Goal: Task Accomplishment & Management: Use online tool/utility

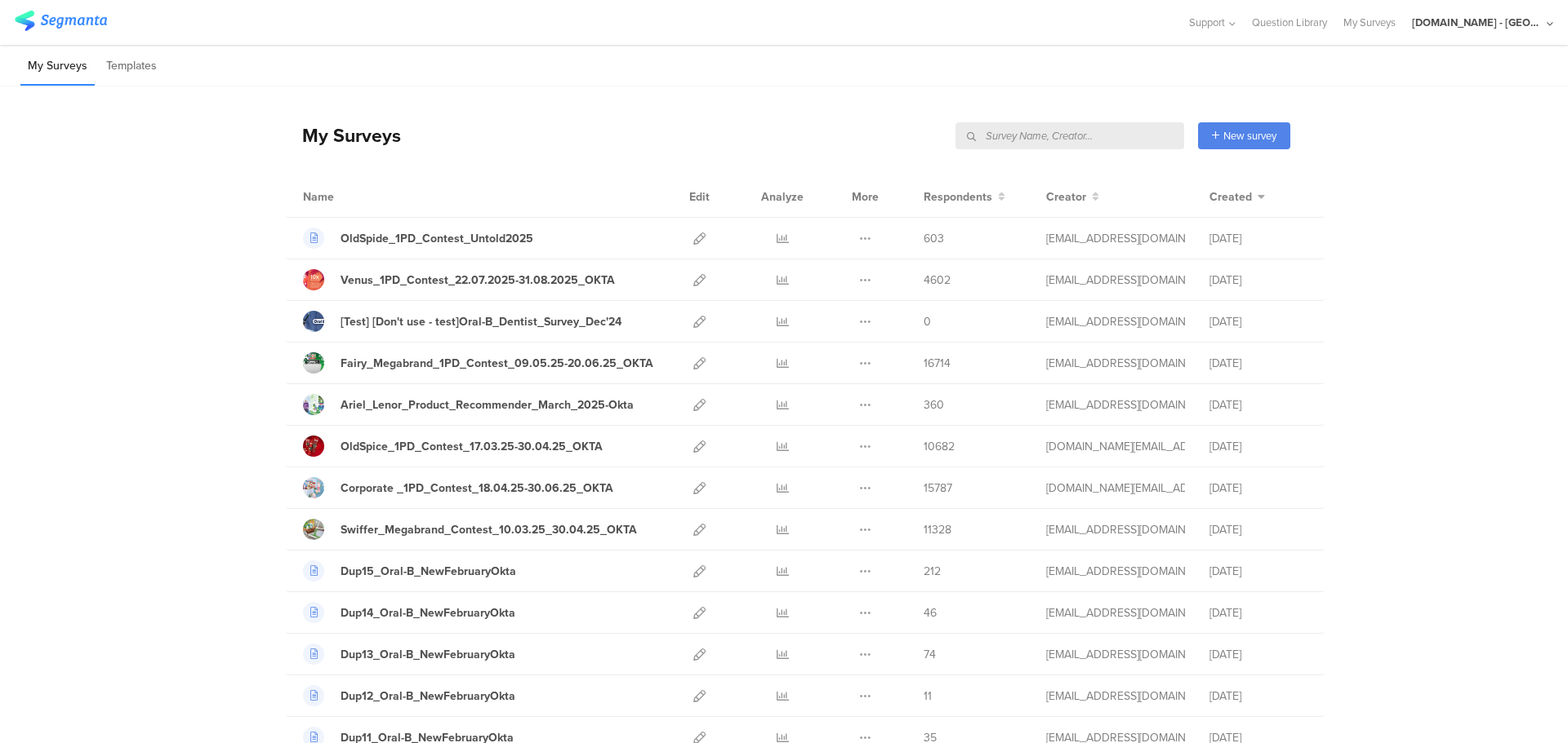
click at [1109, 128] on input "text" at bounding box center [1070, 135] width 228 height 27
type input "haircode"
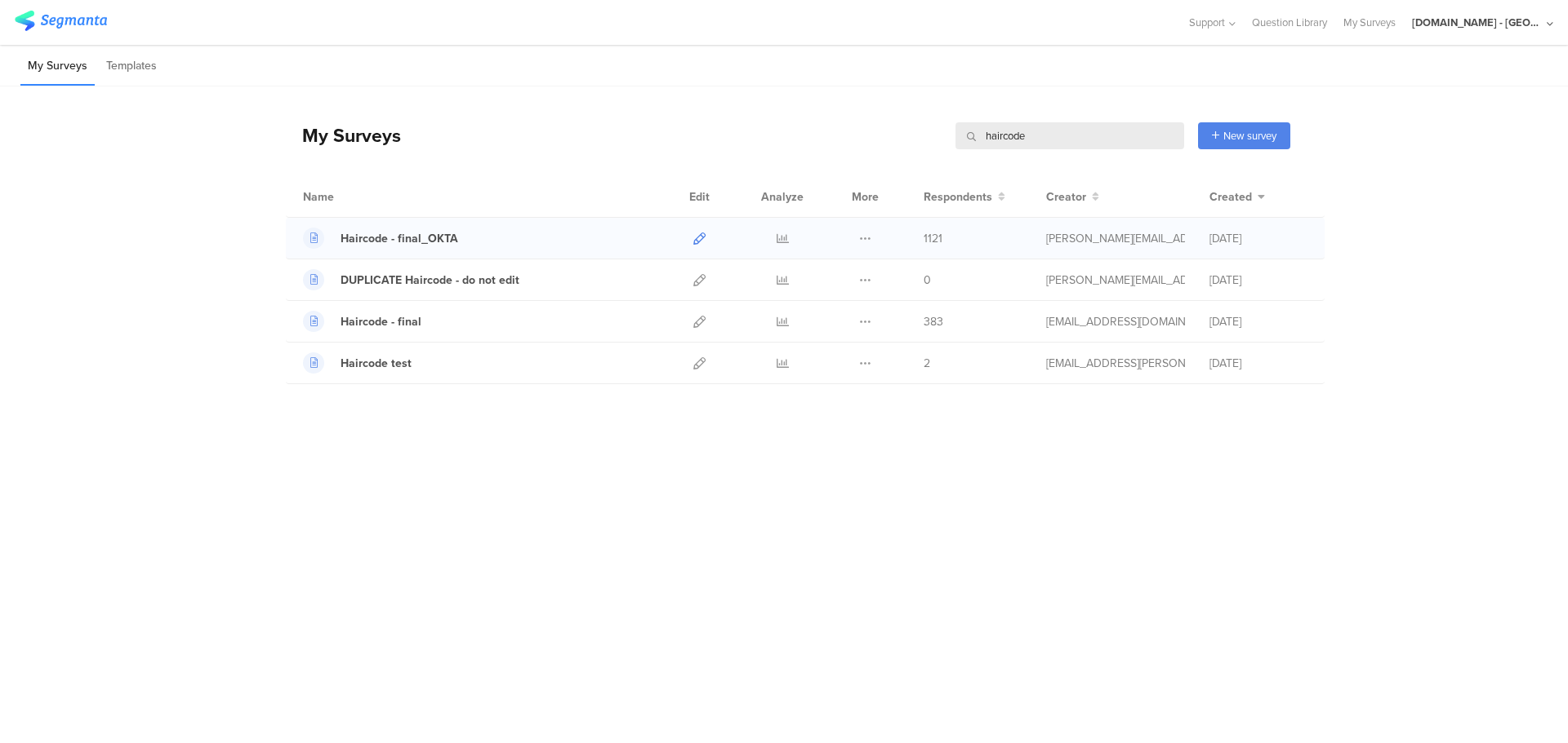
click at [700, 239] on icon at bounding box center [698, 238] width 12 height 12
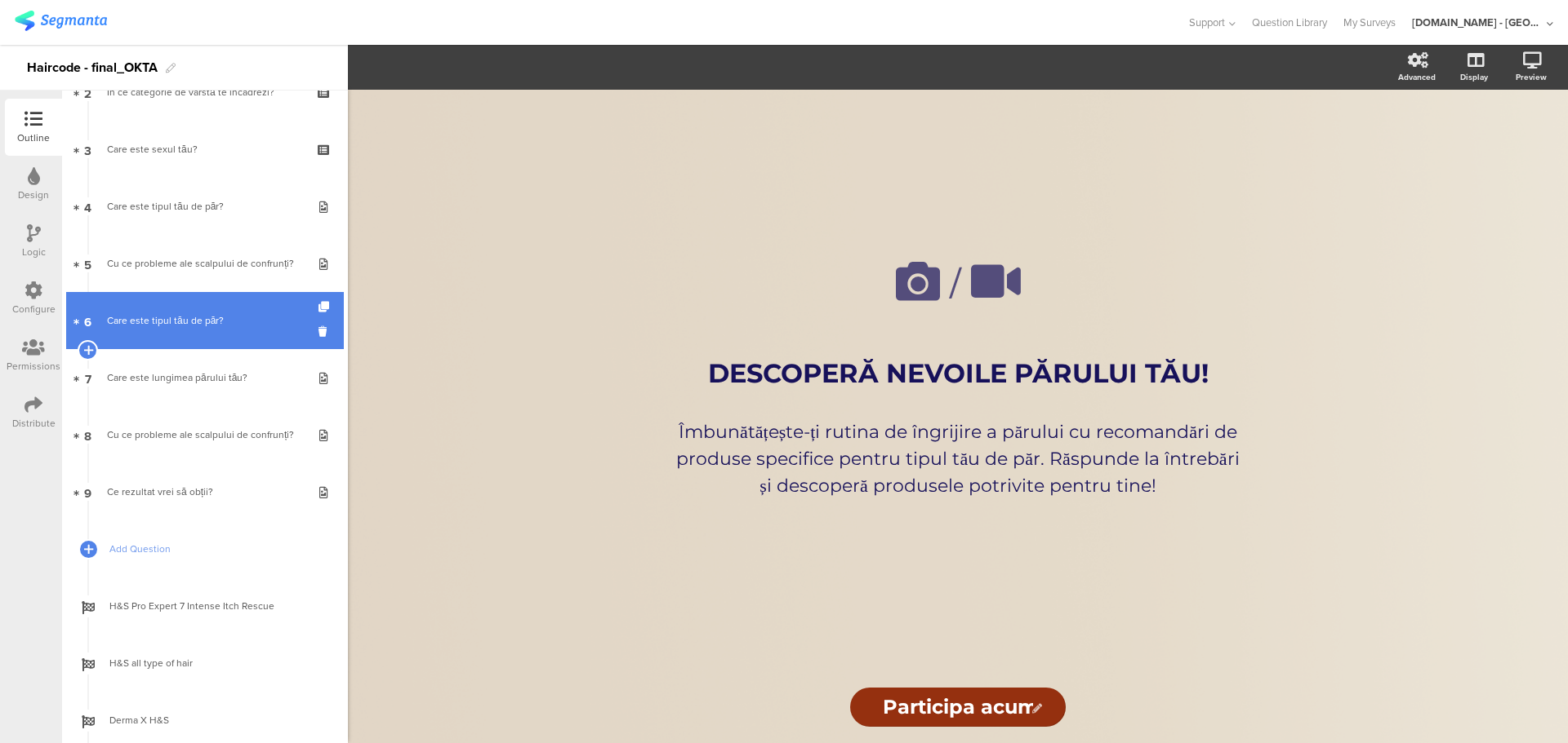
scroll to position [69, 0]
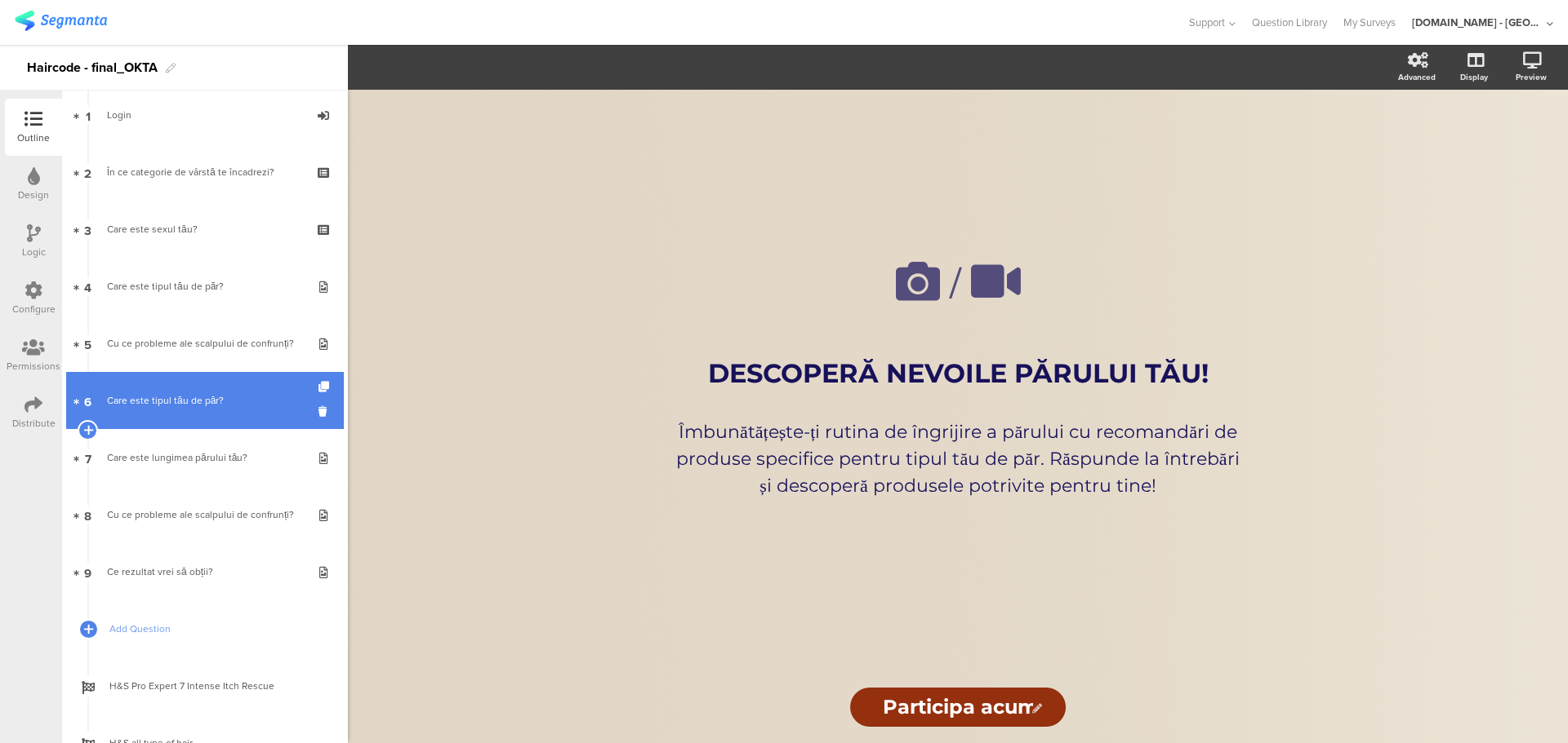
click at [196, 412] on link "6 Care este tipul tău de păr?" at bounding box center [205, 401] width 277 height 57
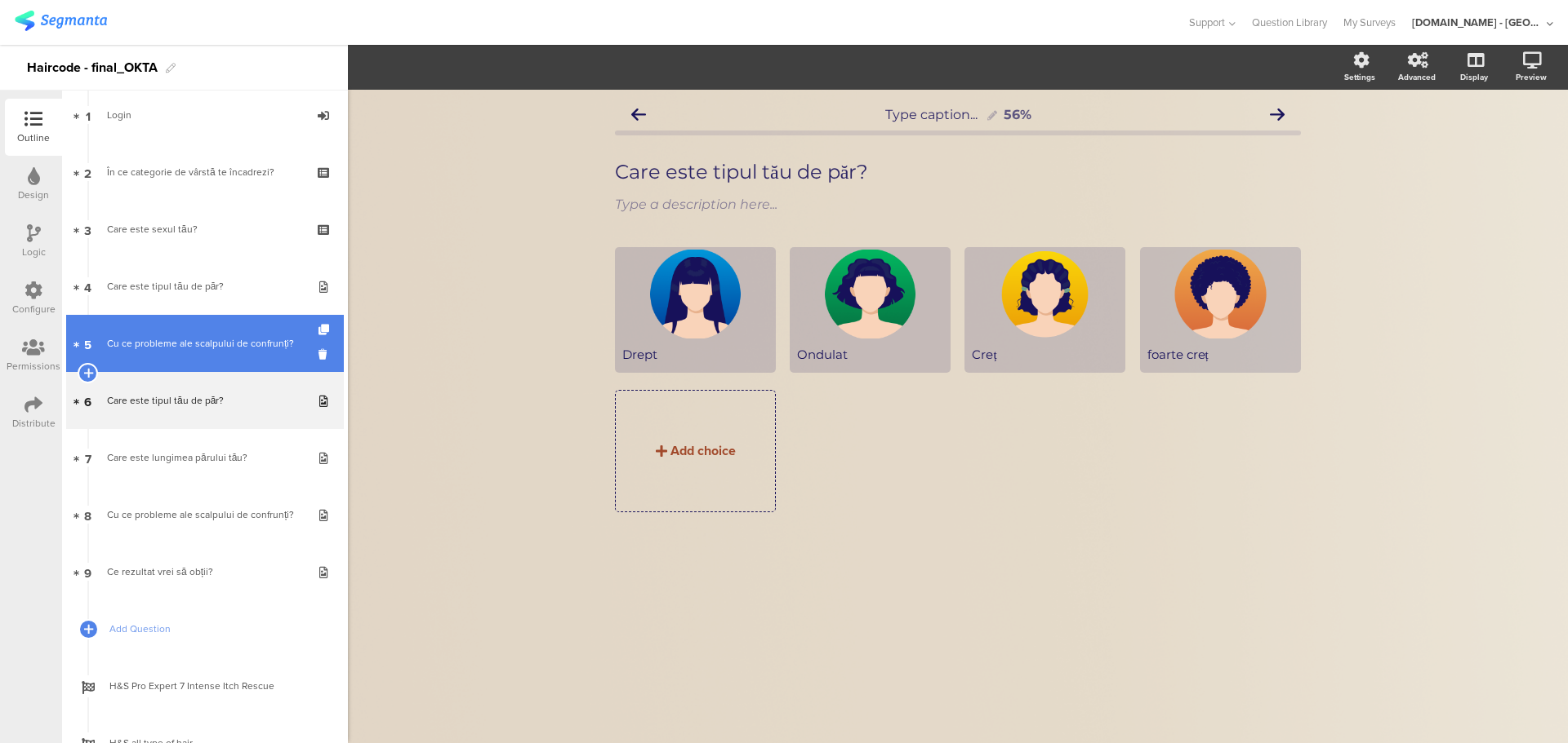
click at [197, 347] on div "Cu ce probleme ale scalpului de confrunți?" at bounding box center [205, 343] width 195 height 17
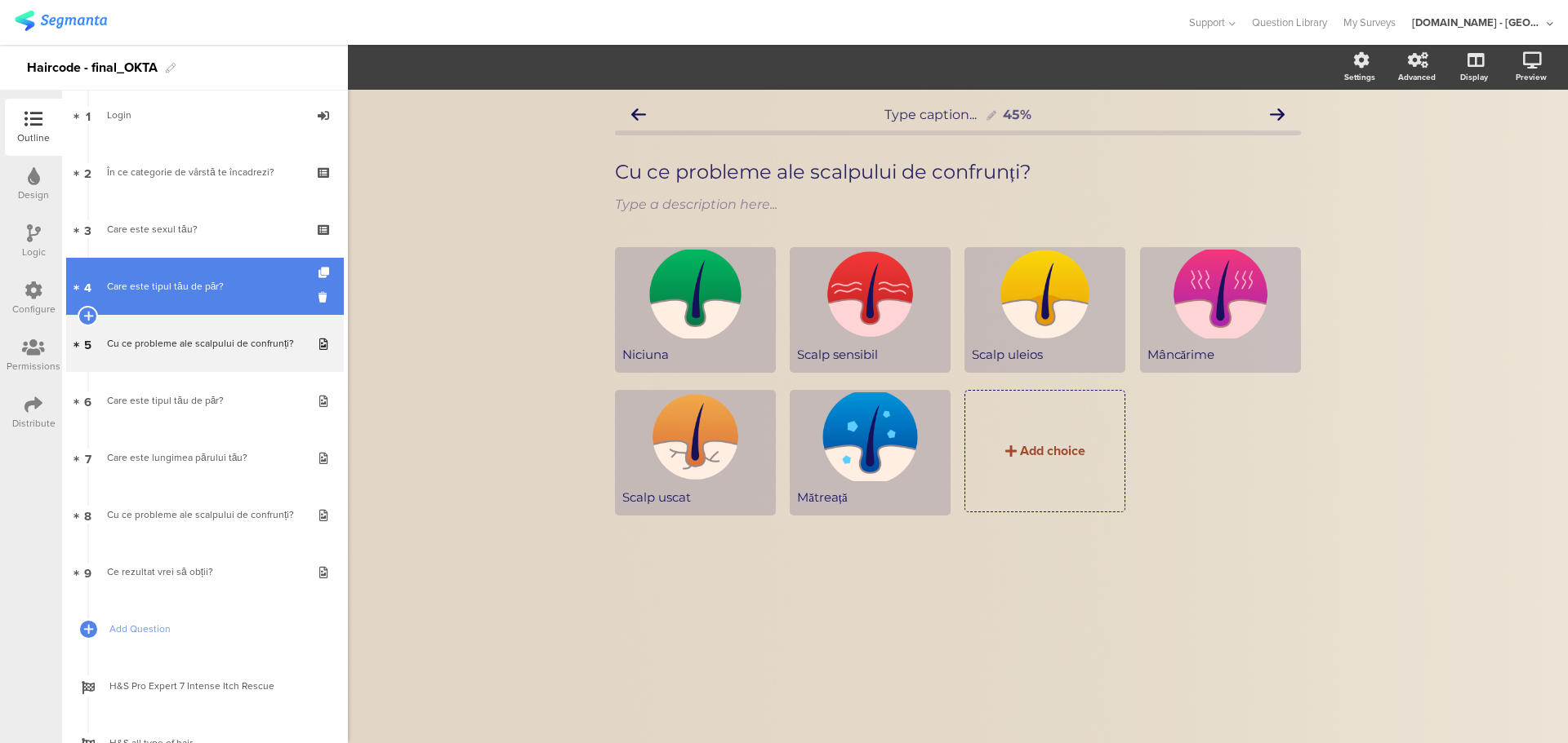
click at [193, 277] on link "4 Care este tipul tău de păr?" at bounding box center [205, 286] width 277 height 57
